Goal: Task Accomplishment & Management: Manage account settings

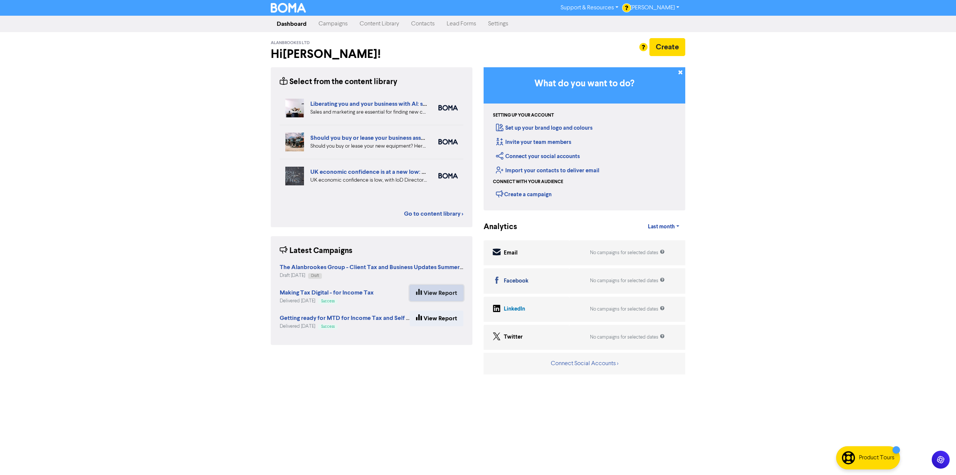
click at [434, 292] on link "View Report" at bounding box center [437, 293] width 54 height 16
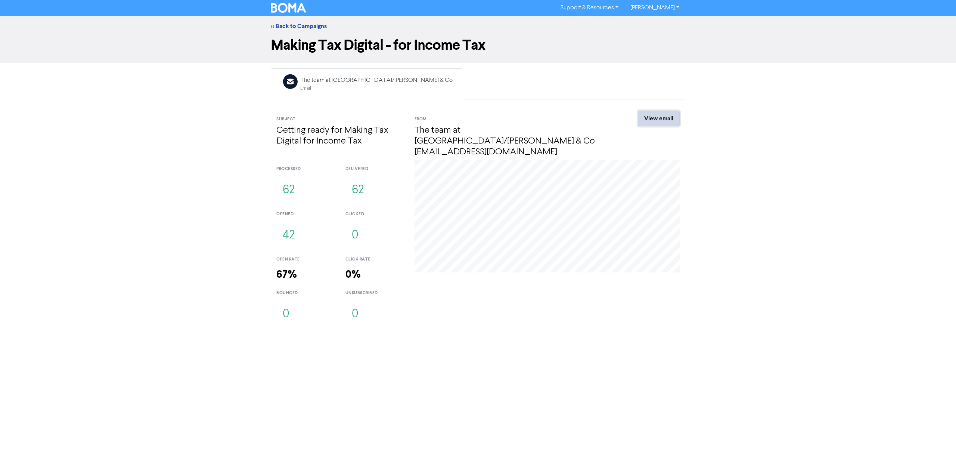
click at [664, 119] on link "View email" at bounding box center [659, 119] width 42 height 16
click at [308, 27] on link "<< Back to Campaigns" at bounding box center [299, 25] width 56 height 7
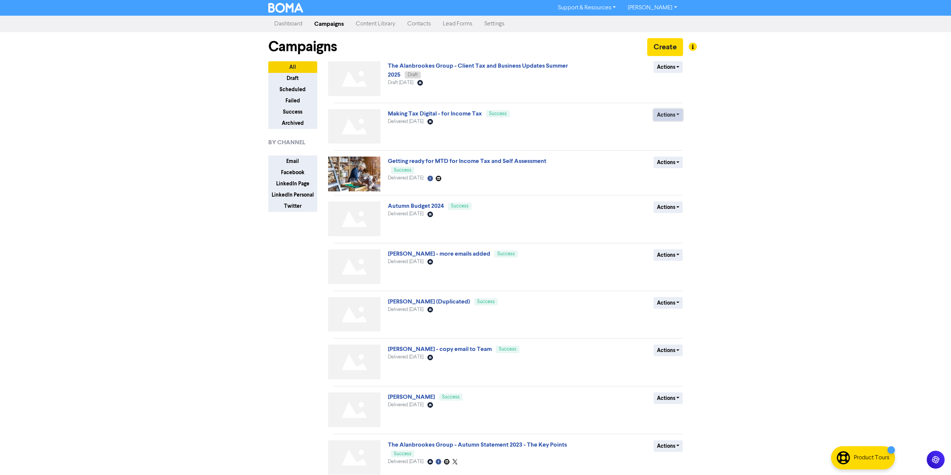
click at [676, 114] on button "Actions" at bounding box center [668, 115] width 30 height 12
click at [526, 127] on div "Making Tax Digital - for Income Tax Success Delivered [DATE] Email Created with…" at bounding box center [478, 128] width 180 height 38
click at [410, 115] on link "Making Tax Digital - for Income Tax" at bounding box center [435, 113] width 94 height 7
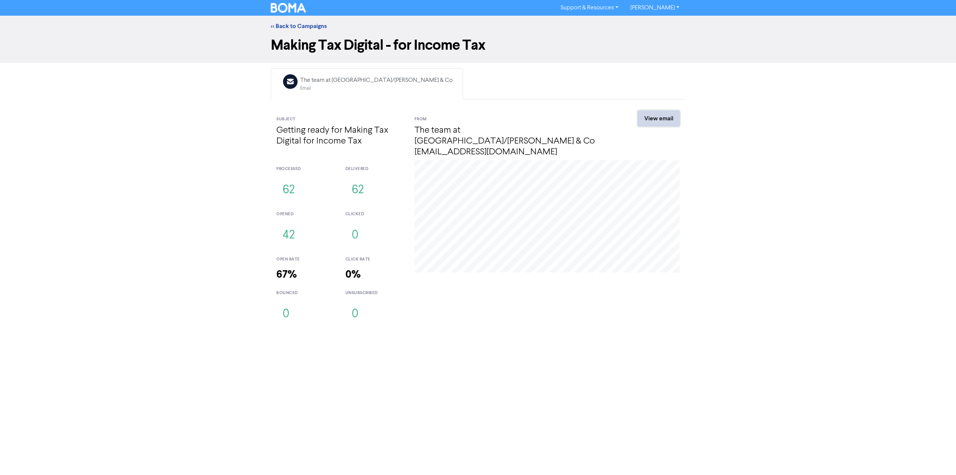
click at [655, 125] on link "View email" at bounding box center [659, 119] width 42 height 16
click at [656, 116] on link "View email" at bounding box center [659, 119] width 42 height 16
click at [297, 26] on link "<< Back to Campaigns" at bounding box center [299, 25] width 56 height 7
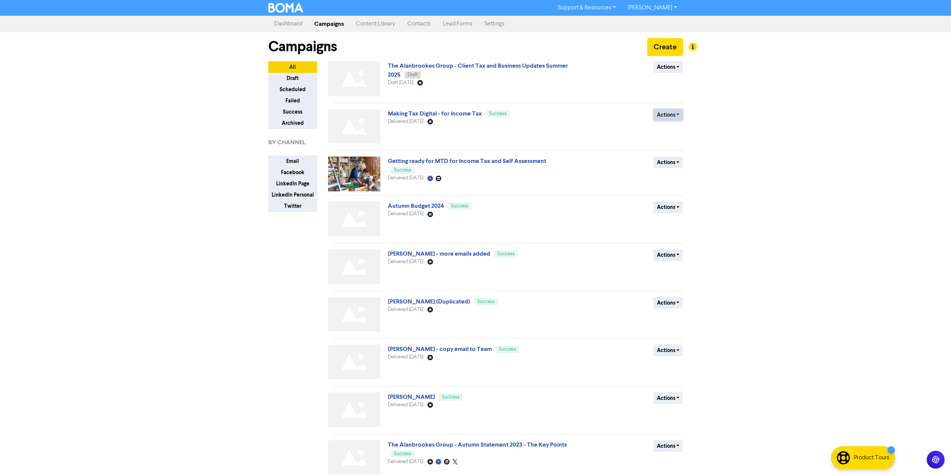
click at [663, 118] on button "Actions" at bounding box center [668, 115] width 30 height 12
click at [430, 117] on link "Making Tax Digital - for Income Tax" at bounding box center [435, 113] width 94 height 7
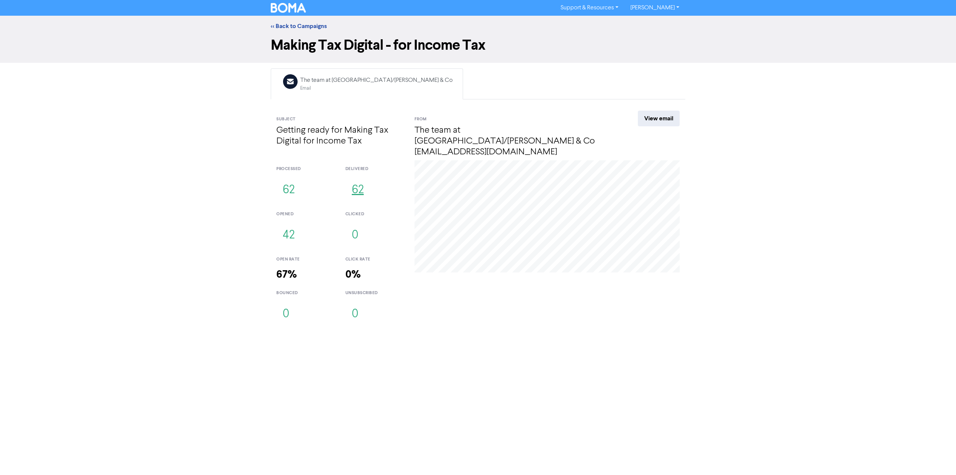
click at [360, 180] on button "62" at bounding box center [358, 190] width 25 height 25
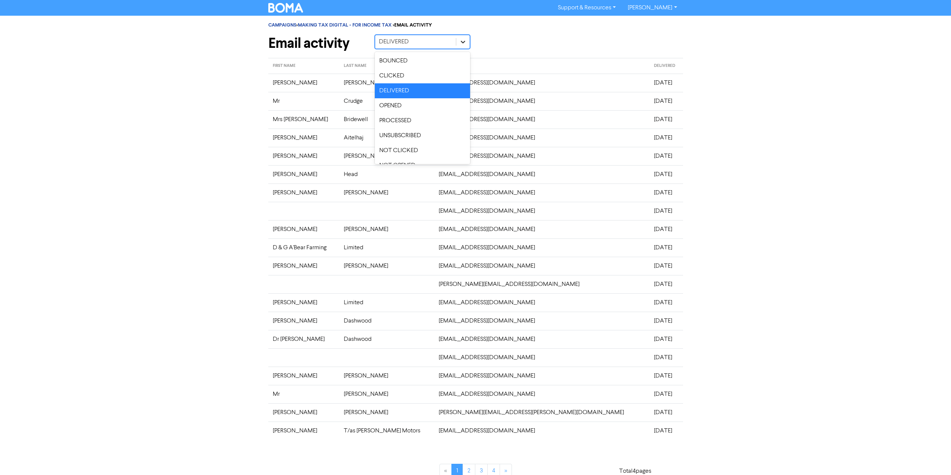
click at [461, 41] on icon at bounding box center [462, 41] width 7 height 7
click at [810, 143] on div "CAMPAIGNS > MAKING TAX DIGITAL - FOR INCOME TAX > EMAIL ACTIVITY Email activity…" at bounding box center [475, 251] width 951 height 471
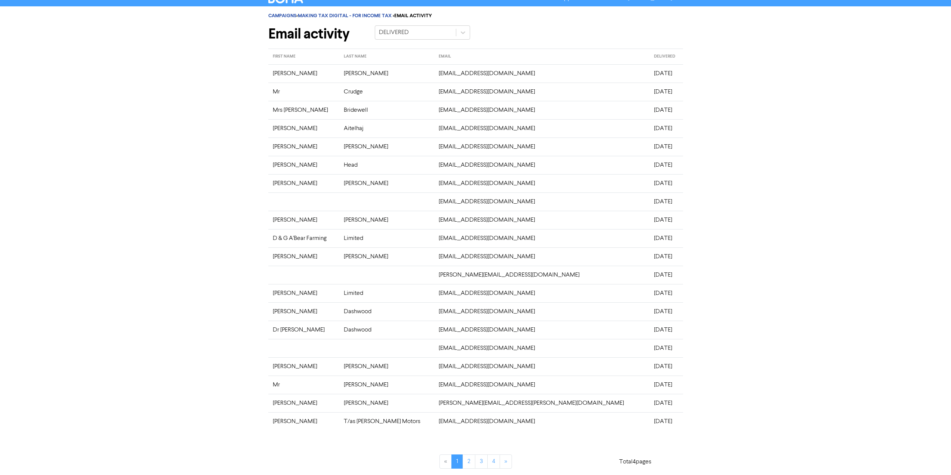
scroll to position [12, 0]
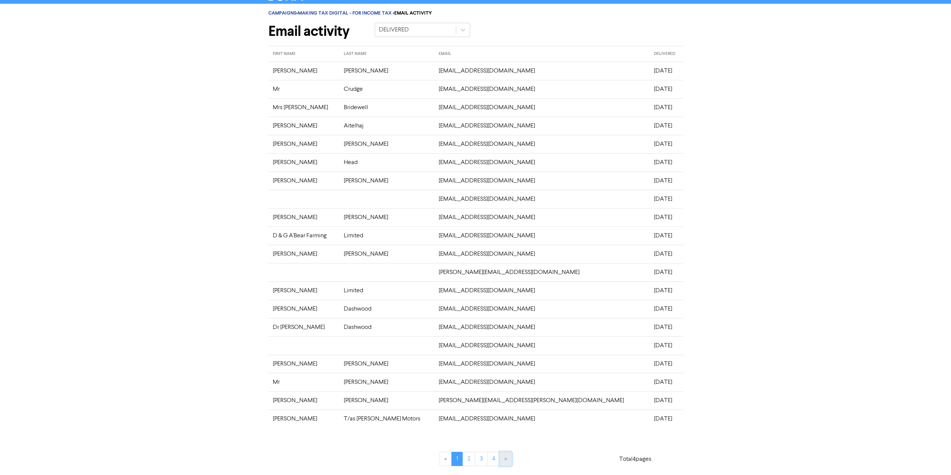
click at [501, 459] on link "»" at bounding box center [505, 459] width 12 height 14
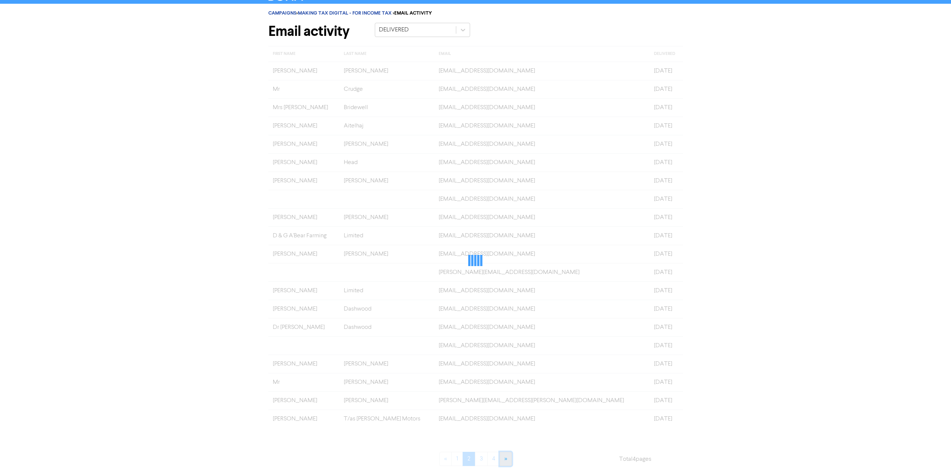
click at [502, 459] on link "»" at bounding box center [505, 459] width 12 height 14
click at [503, 459] on link "»" at bounding box center [505, 459] width 12 height 14
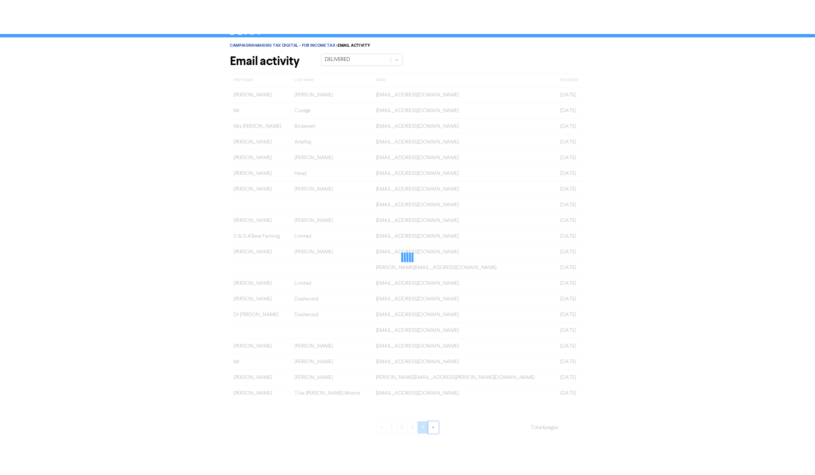
scroll to position [0, 0]
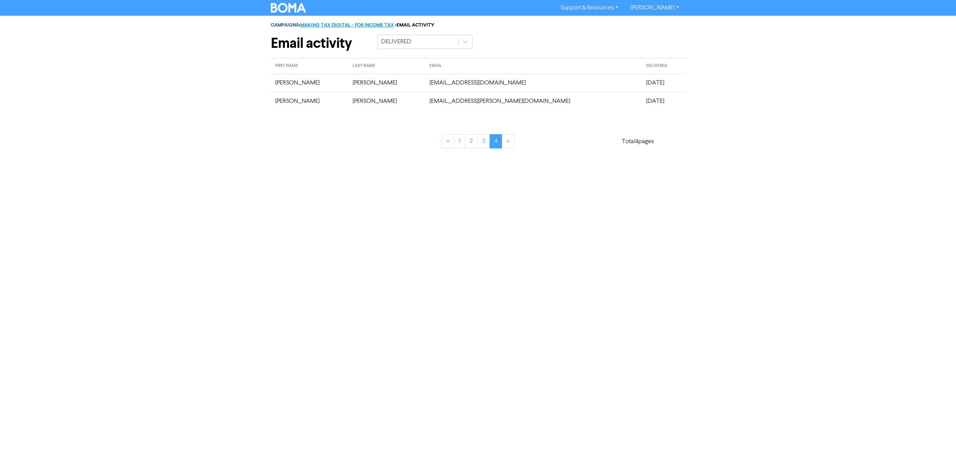
click at [379, 24] on link "MAKING TAX DIGITAL - FOR INCOME TAX" at bounding box center [347, 25] width 94 height 6
